Goal: Information Seeking & Learning: Learn about a topic

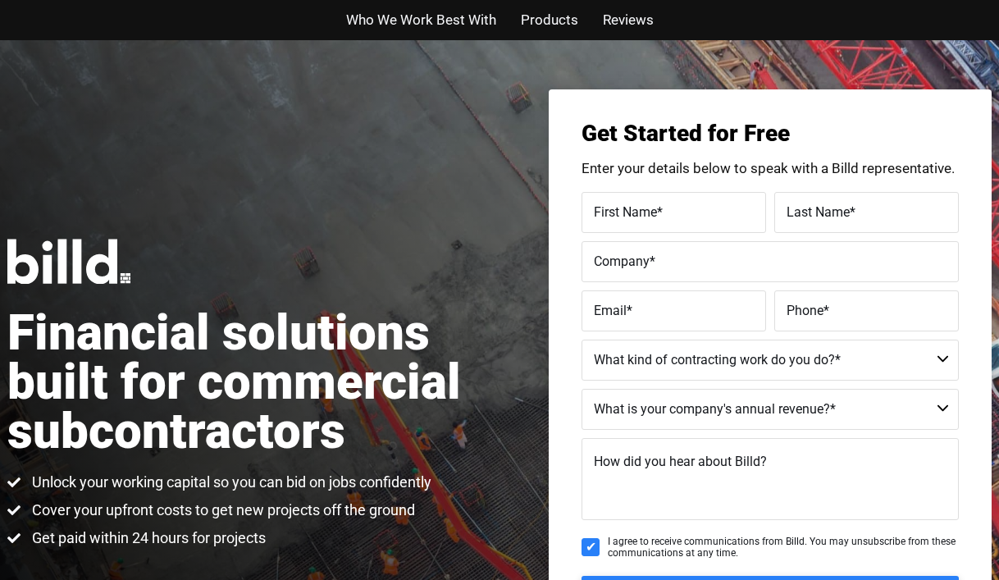
scroll to position [167, 0]
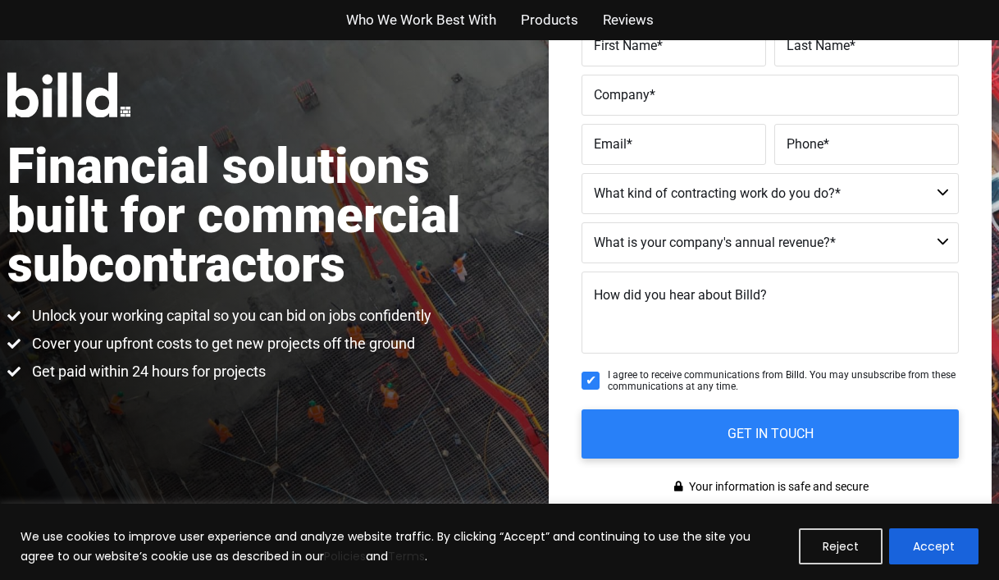
click at [387, 20] on span "Who We Work Best With" at bounding box center [421, 20] width 150 height 24
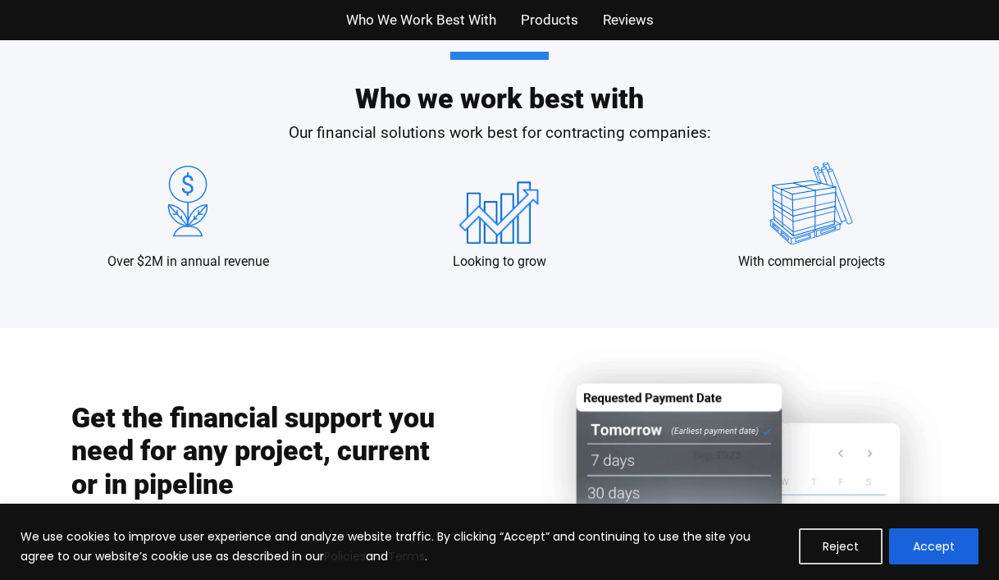
scroll to position [1586, 0]
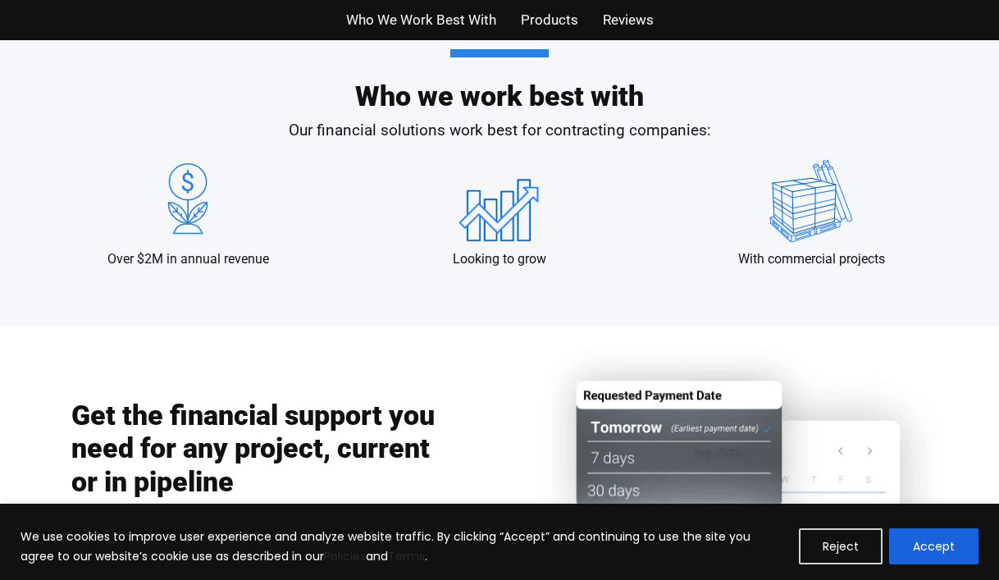
click at [564, 23] on span "Products" at bounding box center [549, 20] width 57 height 24
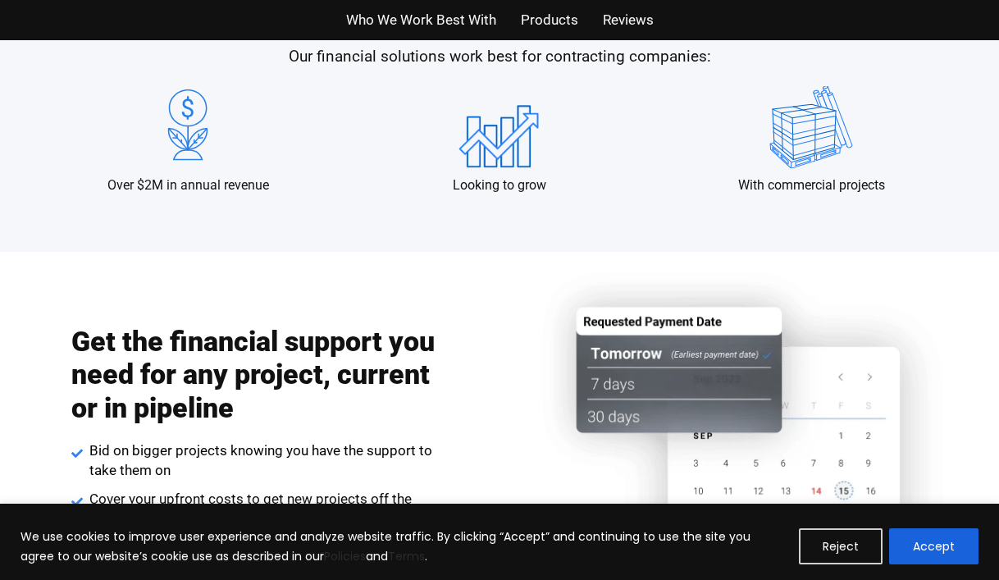
scroll to position [1525, 0]
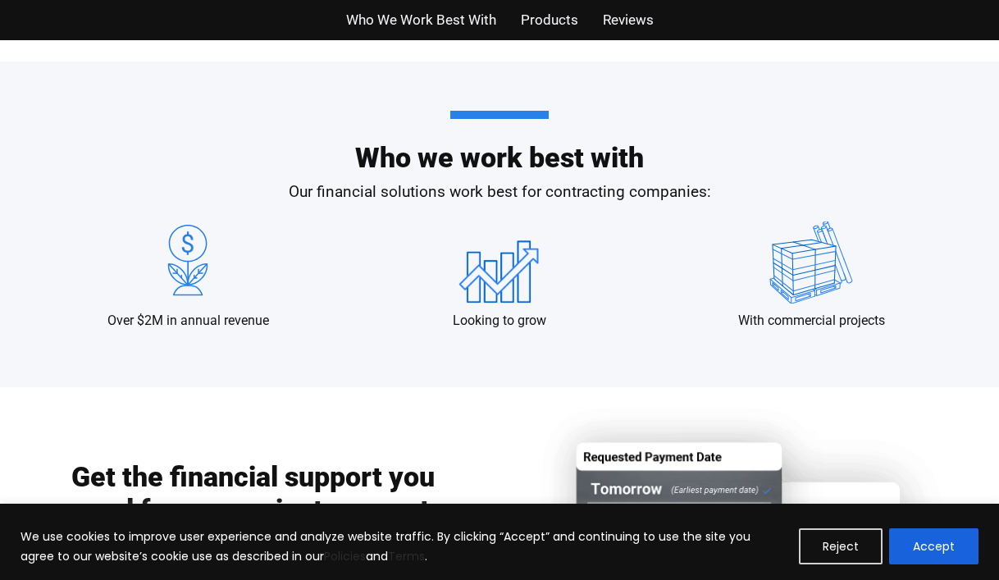
click at [557, 17] on span "Products" at bounding box center [549, 20] width 57 height 24
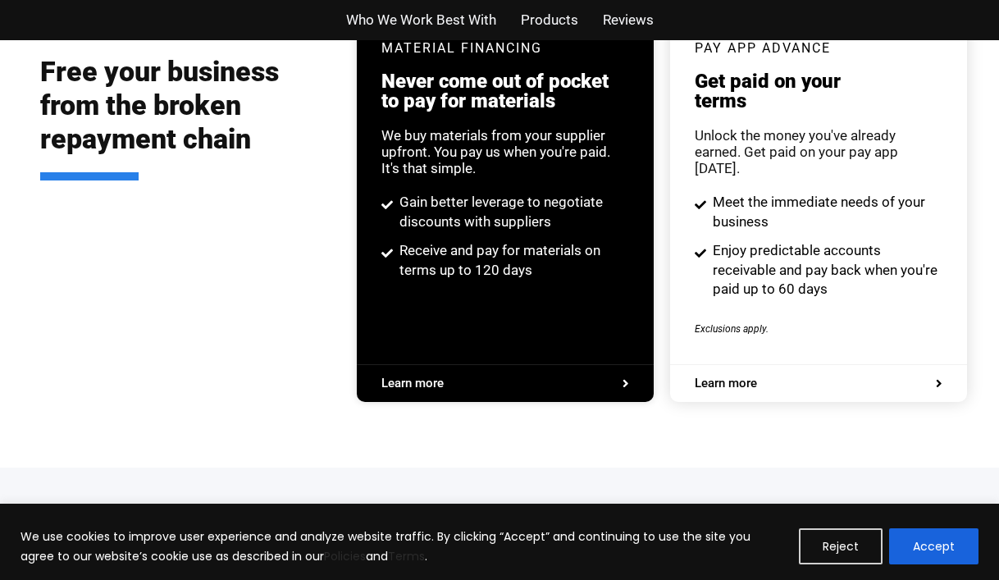
scroll to position [3163, 0]
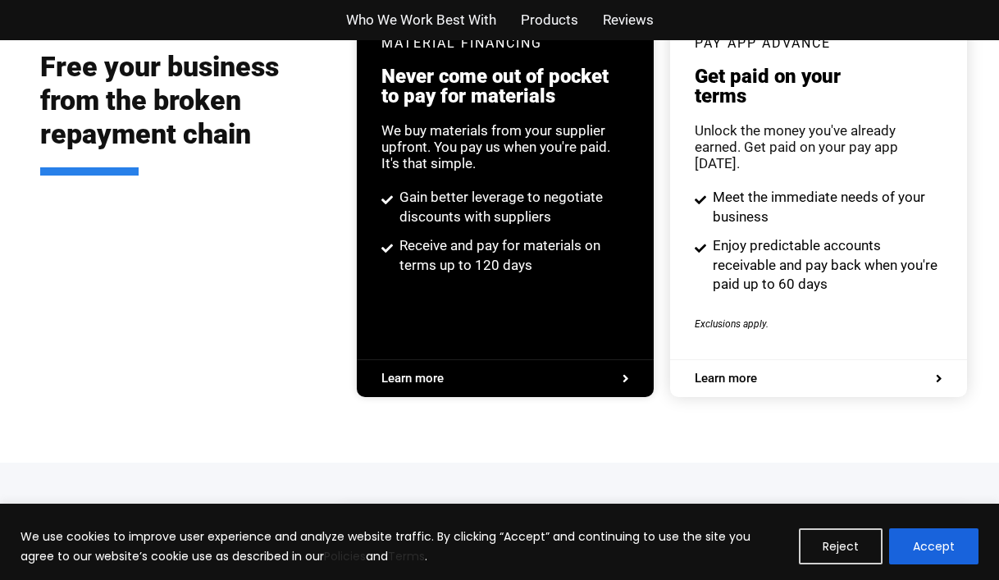
click at [425, 372] on span "Learn more" at bounding box center [412, 378] width 62 height 12
